Goal: Task Accomplishment & Management: Use online tool/utility

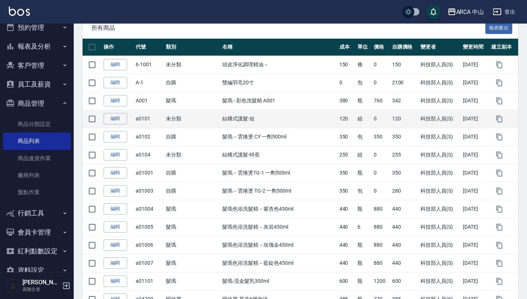
scroll to position [115, 0]
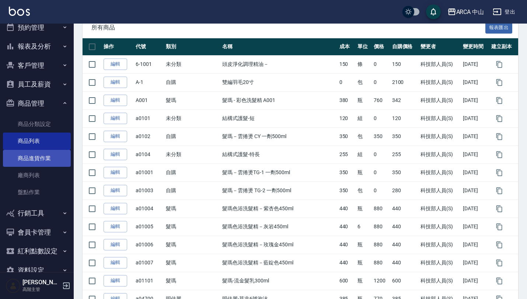
click at [59, 156] on link "商品進貨作業" at bounding box center [37, 158] width 68 height 17
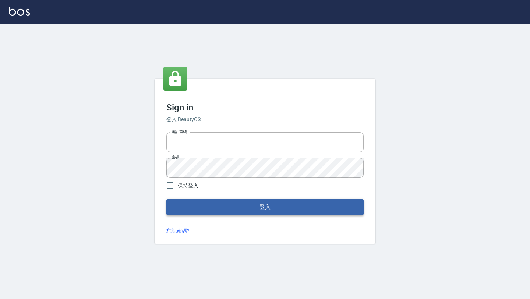
type input "0968318818"
click at [184, 210] on button "登入" at bounding box center [264, 206] width 197 height 15
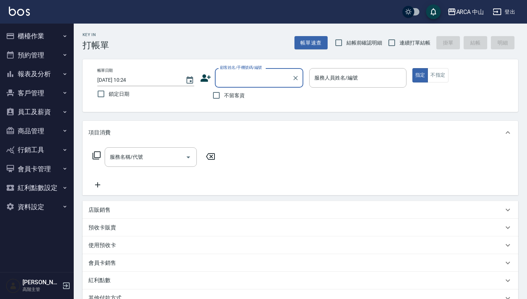
click at [56, 204] on button "資料設定" at bounding box center [37, 206] width 68 height 19
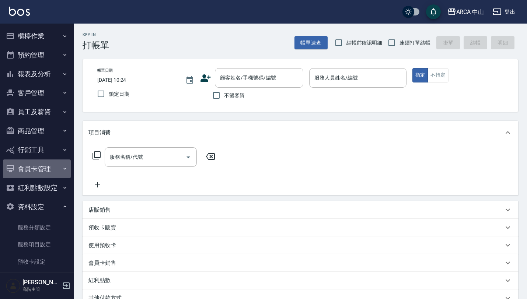
click at [49, 176] on button "會員卡管理" at bounding box center [37, 168] width 68 height 19
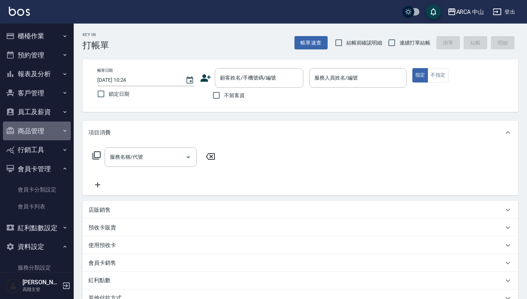
click at [44, 128] on button "商品管理" at bounding box center [37, 131] width 68 height 19
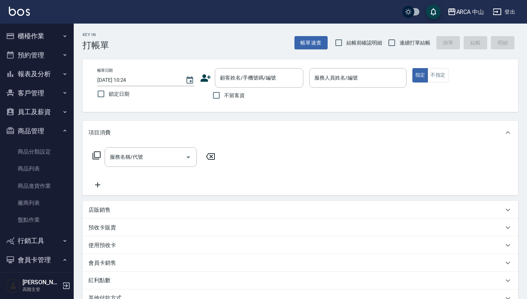
click at [41, 112] on button "員工及薪資" at bounding box center [37, 111] width 68 height 19
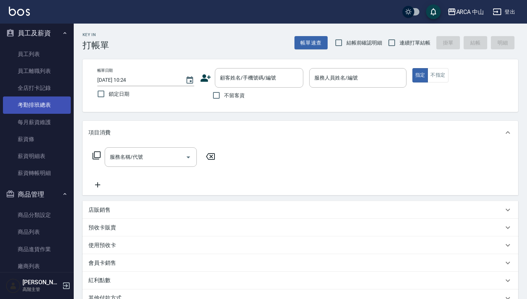
scroll to position [84, 0]
